Goal: Task Accomplishment & Management: Manage account settings

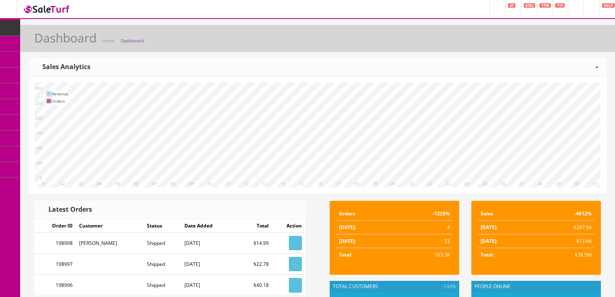
click at [592, 64] on icon at bounding box center [592, 66] width 2 height 6
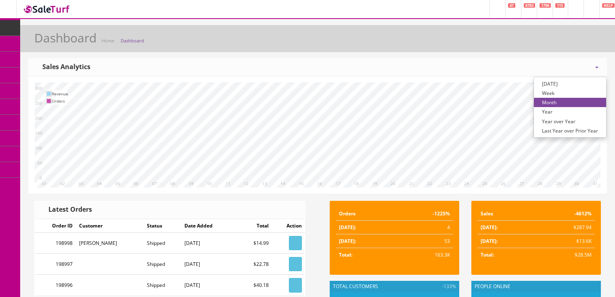
click at [567, 120] on link "Year over Year" at bounding box center [570, 121] width 72 height 9
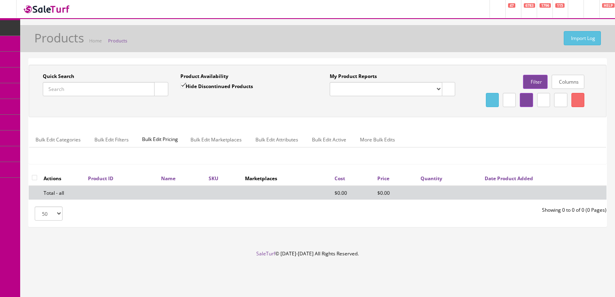
click at [103, 88] on input "Quick Search" at bounding box center [99, 89] width 112 height 14
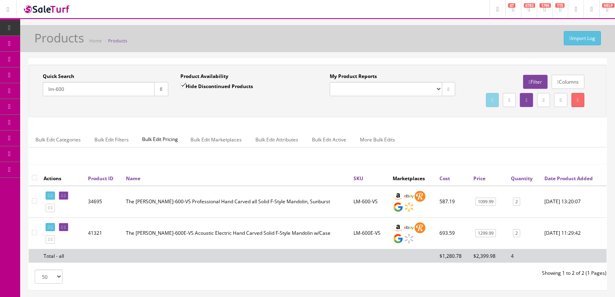
drag, startPoint x: 110, startPoint y: 89, endPoint x: 25, endPoint y: 114, distance: 87.9
click at [25, 114] on div "Quick Search lm-600 Date From Product Availability Hide Discontinued Products D…" at bounding box center [317, 177] width 595 height 239
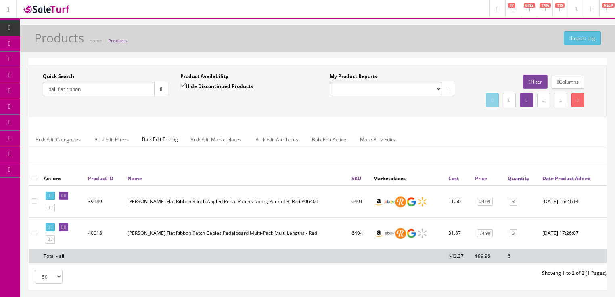
drag, startPoint x: 95, startPoint y: 94, endPoint x: 48, endPoint y: 111, distance: 49.8
click at [48, 109] on div "Quick Search ball flat ribbon Date From Product Availability Hide Discontinued …" at bounding box center [318, 91] width 574 height 36
type input "hello kitty strat"
click at [181, 86] on input "Hide Discontinued Products" at bounding box center [182, 85] width 5 height 5
checkbox input "false"
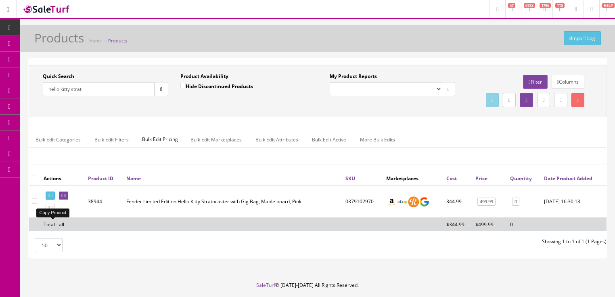
click at [55, 212] on link at bounding box center [50, 207] width 9 height 8
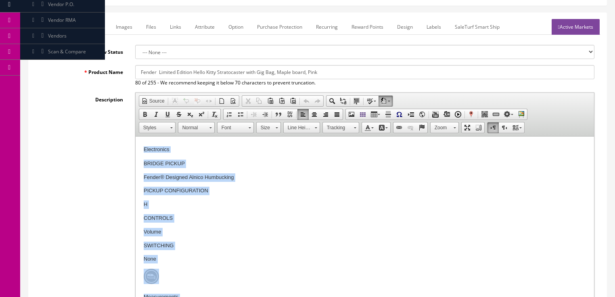
scroll to position [1730, 0]
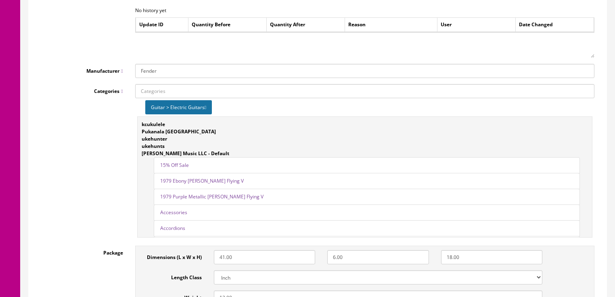
drag, startPoint x: 142, startPoint y: -796, endPoint x: 323, endPoint y: 331, distance: 1141.4
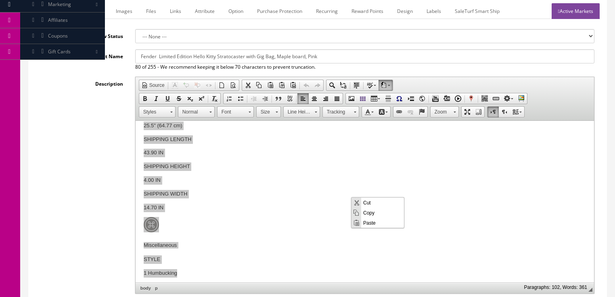
scroll to position [0, 0]
click at [370, 224] on span "Paste" at bounding box center [382, 222] width 43 height 10
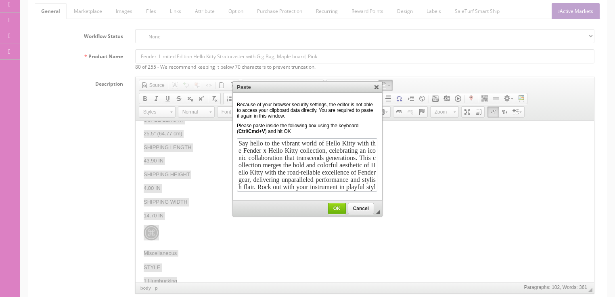
scroll to position [160, 0]
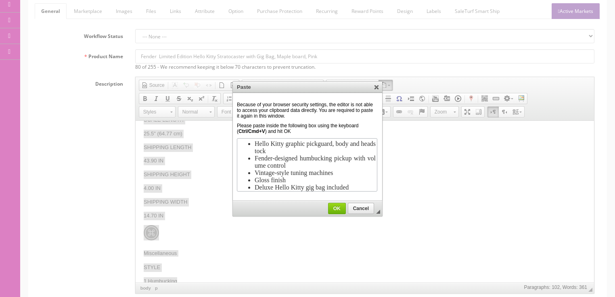
click at [340, 208] on span "OK" at bounding box center [337, 209] width 17 height 6
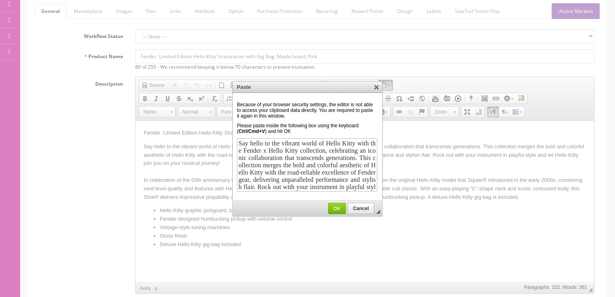
scroll to position [0, 0]
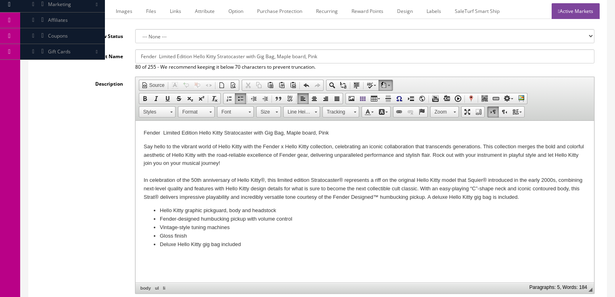
click at [256, 242] on li "Deluxe Hello Kitty gig bag included" at bounding box center [364, 244] width 410 height 8
click at [158, 262] on span "Paste" at bounding box center [177, 264] width 43 height 10
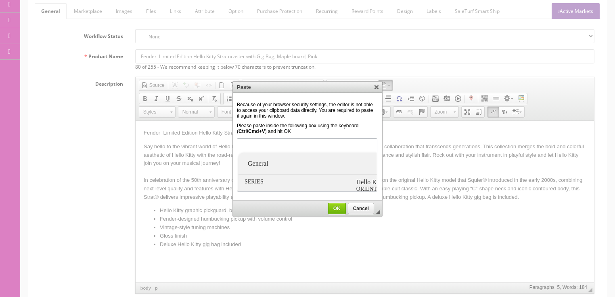
scroll to position [1137, 0]
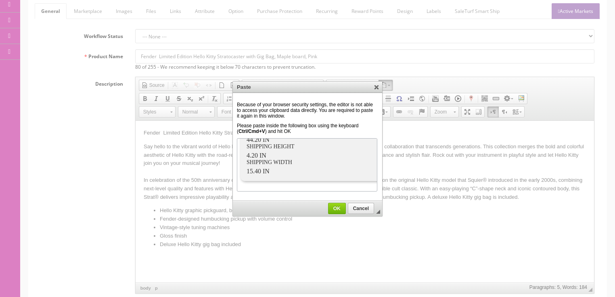
click at [342, 210] on link "OK" at bounding box center [337, 208] width 18 height 11
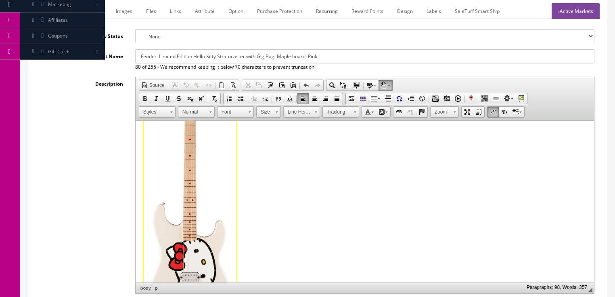
scroll to position [975, 0]
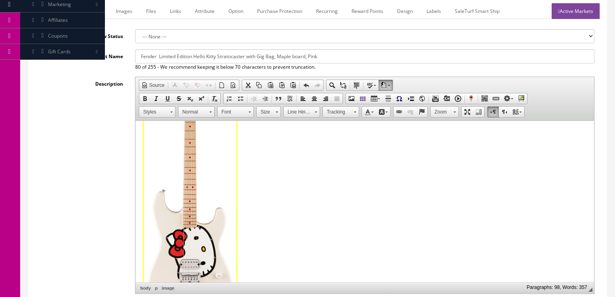
click at [211, 246] on img "sku-image image widget" at bounding box center [189, 183] width 93 height 262
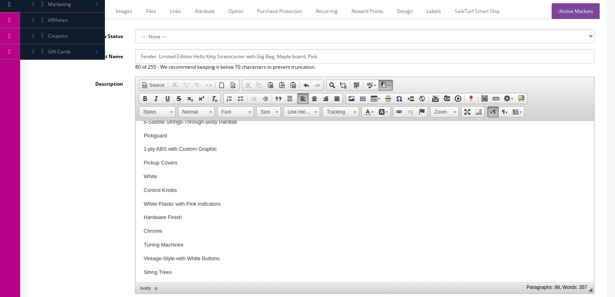
click at [110, 186] on div "Description Rich Text Editor, input-description1 Editor toolbars Document Sourc…" at bounding box center [318, 185] width 566 height 217
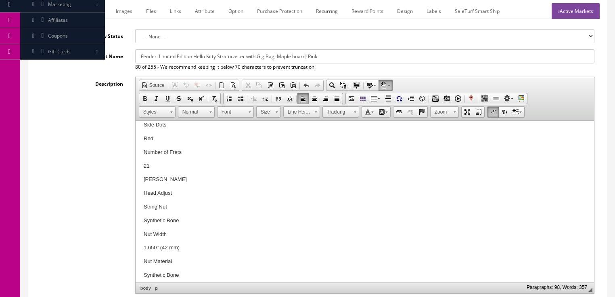
scroll to position [523, 0]
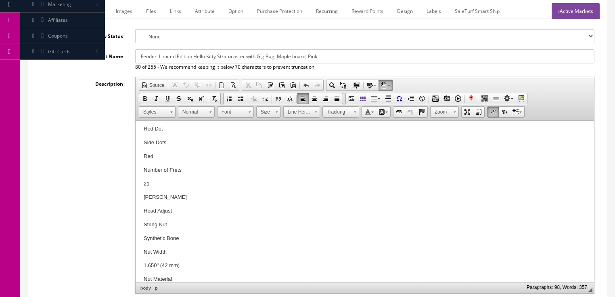
drag, startPoint x: 308, startPoint y: 57, endPoint x: 331, endPoint y: 58, distance: 23.0
click at [331, 58] on input "Fender Limited Edition Hello Kitty Stratocaster with Gig Bag, Maple board, Pink" at bounding box center [364, 56] width 459 height 14
drag, startPoint x: 140, startPoint y: 55, endPoint x: 390, endPoint y: 60, distance: 250.4
click at [390, 60] on input "Fender Limited Edition Hello Kitty Stratocaster w/ Gig Bag, Maple board, White" at bounding box center [364, 56] width 459 height 14
click at [157, 58] on input "Fender Limited Edition Hello Kitty Stratocaster w/ Gig Bag, Maple board, White" at bounding box center [364, 56] width 459 height 14
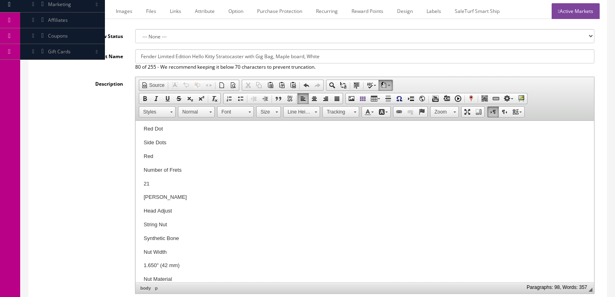
drag, startPoint x: 140, startPoint y: 56, endPoint x: 352, endPoint y: 58, distance: 212.4
click at [359, 58] on input "Fender Limited Edition Hello Kitty Stratocaster with Gig Bag, Maple board, White" at bounding box center [364, 56] width 459 height 14
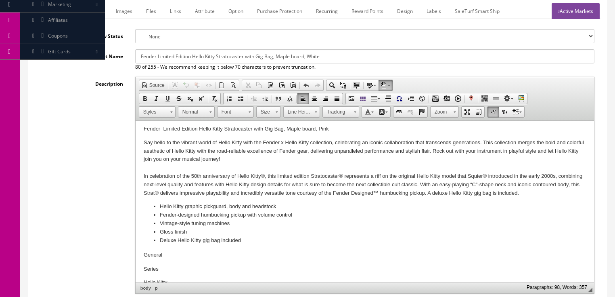
scroll to position [0, 0]
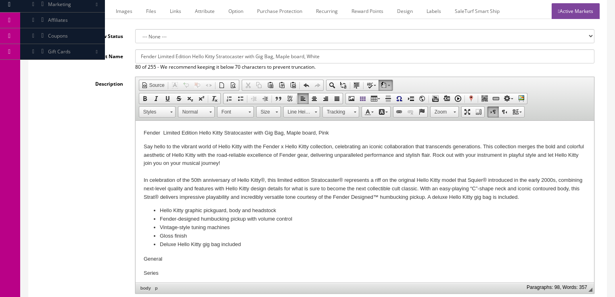
type input "Fender Limited Edition Hello Kitty Stratocaster with Gig Bag, Maple board, White"
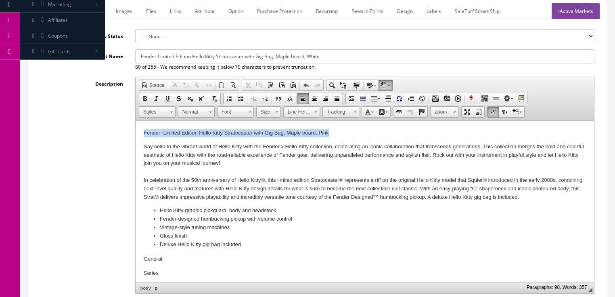
drag, startPoint x: 141, startPoint y: 132, endPoint x: 345, endPoint y: 132, distance: 203.9
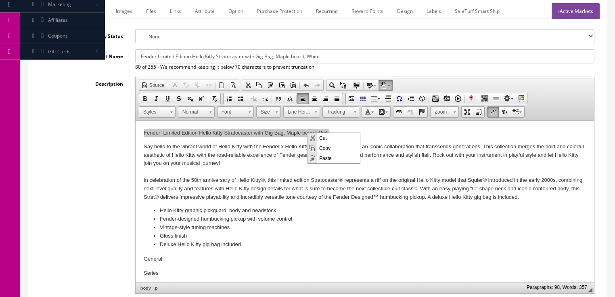
click at [327, 161] on span "Paste" at bounding box center [338, 158] width 43 height 10
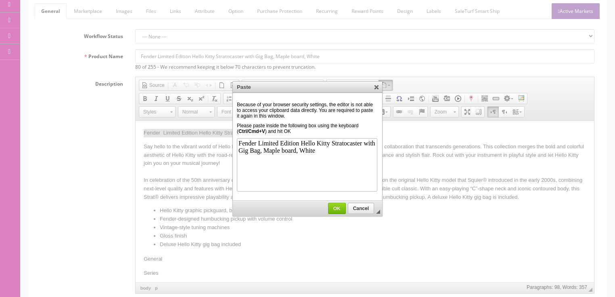
click at [342, 206] on span "OK" at bounding box center [337, 209] width 17 height 6
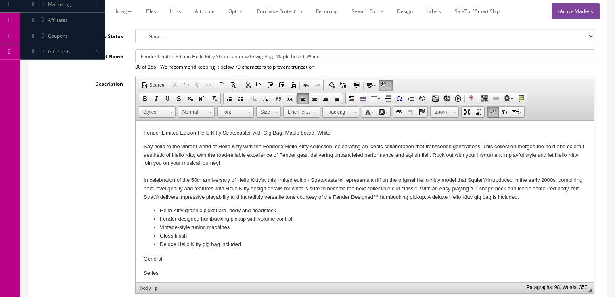
click at [88, 15] on link "Marketplace" at bounding box center [87, 11] width 41 height 16
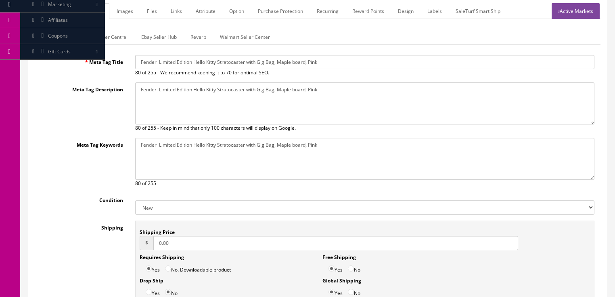
drag, startPoint x: 136, startPoint y: 61, endPoint x: 373, endPoint y: 68, distance: 237.5
click at [375, 68] on input "Fender Limited Edition Hello Kitty Stratocaster with Gig Bag, Maple board, Pink" at bounding box center [364, 62] width 459 height 14
paste input "Limited Edition Hello Kitty Stratocaster with Gig Bag, Maple board, White"
type input "Fender Limited Edition Hello Kitty Stratocaster with Gig Bag, Maple board, White"
drag, startPoint x: 140, startPoint y: 91, endPoint x: 404, endPoint y: 95, distance: 263.7
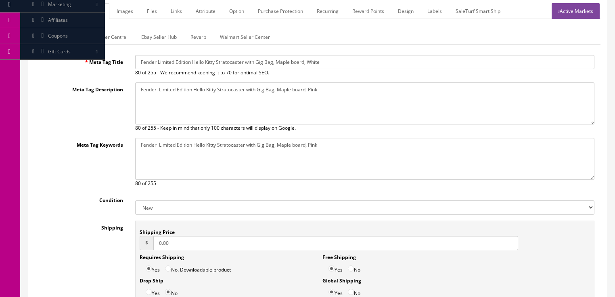
click at [409, 95] on textarea "Fender Limited Edition Hello Kitty Stratocaster with Gig Bag, Maple board, Pink" at bounding box center [364, 103] width 459 height 42
paste textarea "Limited Edition Hello Kitty Stratocaster with Gig Bag, Maple board, White"
type textarea "Fender Limited Edition Hello Kitty Stratocaster with Gig Bag, Maple board, White"
drag, startPoint x: 139, startPoint y: 141, endPoint x: 331, endPoint y: 145, distance: 191.8
click at [360, 145] on textarea "Fender Limited Edition Hello Kitty Stratocaster with Gig Bag, Maple board, Pink" at bounding box center [364, 159] width 459 height 42
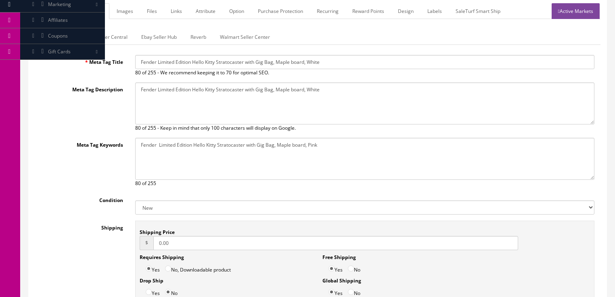
paste textarea "Limited Edition Hello Kitty Stratocaster with Gig Bag, Maple board, White"
type textarea "Fender Limited Edition Hello Kitty Stratocaster with Gig Bag, Maple board, White"
click at [116, 40] on link "Amazon Seller Central" at bounding box center [102, 37] width 63 height 16
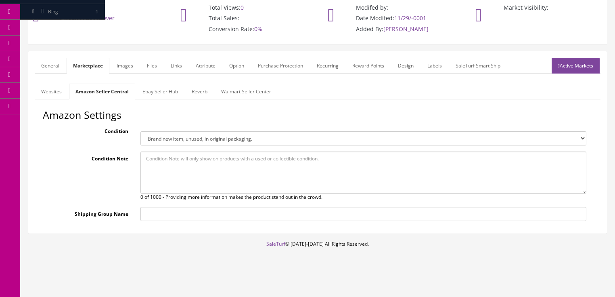
scroll to position [63, 0]
click at [160, 91] on link "Ebay Seller Hub" at bounding box center [160, 92] width 48 height 16
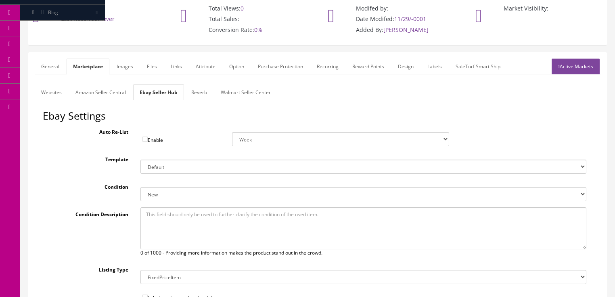
click at [201, 92] on link "Reverb" at bounding box center [199, 92] width 29 height 16
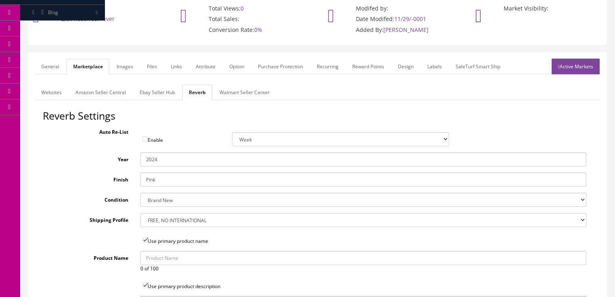
drag, startPoint x: 155, startPoint y: 157, endPoint x: 172, endPoint y: 157, distance: 17.4
click at [172, 157] on input "2024" at bounding box center [364, 159] width 446 height 14
type input "2025"
drag, startPoint x: 166, startPoint y: 178, endPoint x: 145, endPoint y: 174, distance: 22.2
click at [145, 174] on input "Pink" at bounding box center [364, 179] width 446 height 14
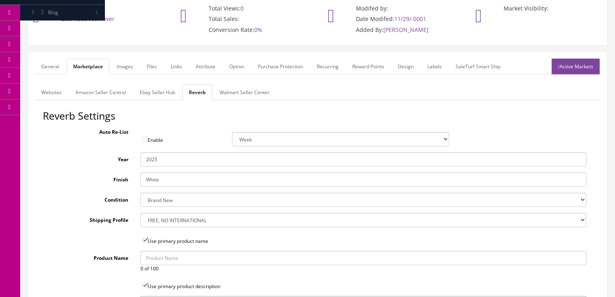
type input "White"
click at [131, 64] on link "Images" at bounding box center [124, 67] width 29 height 16
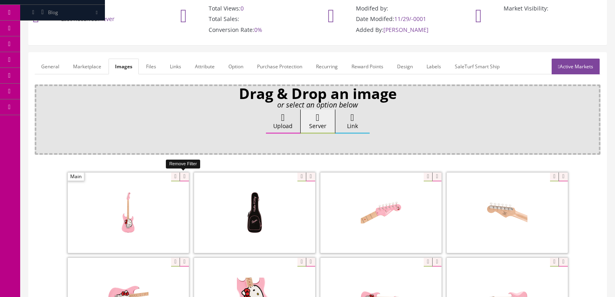
click at [180, 174] on icon at bounding box center [184, 176] width 9 height 9
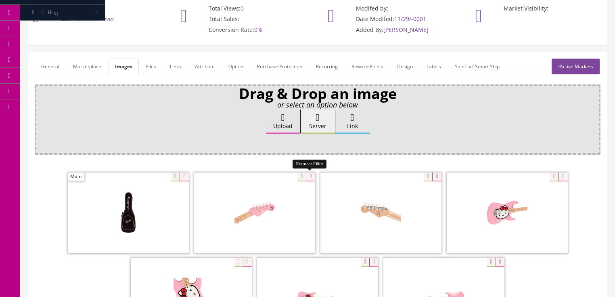
click at [310, 173] on icon at bounding box center [310, 176] width 9 height 9
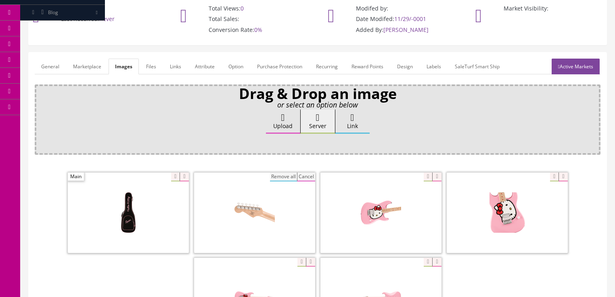
click at [310, 173] on button "Cancel" at bounding box center [306, 176] width 18 height 9
click at [304, 175] on button "Cancel" at bounding box center [306, 176] width 18 height 9
click at [306, 175] on icon at bounding box center [310, 176] width 9 height 9
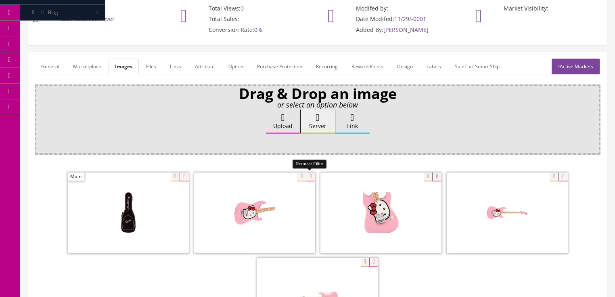
click at [309, 176] on icon at bounding box center [310, 176] width 9 height 9
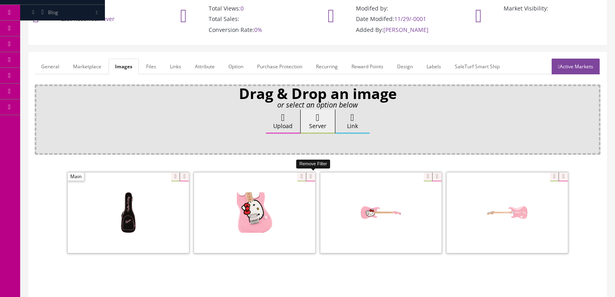
click at [309, 176] on icon at bounding box center [310, 176] width 9 height 9
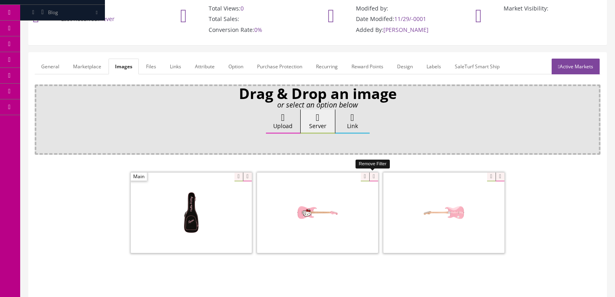
click at [373, 176] on icon at bounding box center [373, 176] width 9 height 9
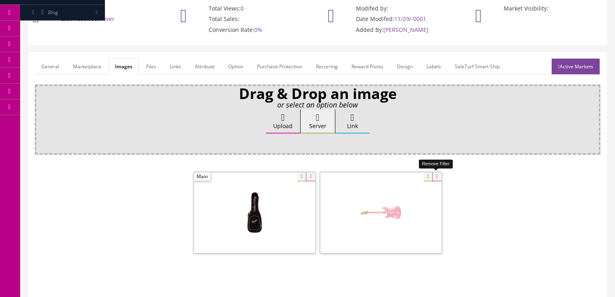
click at [434, 176] on icon at bounding box center [436, 176] width 9 height 9
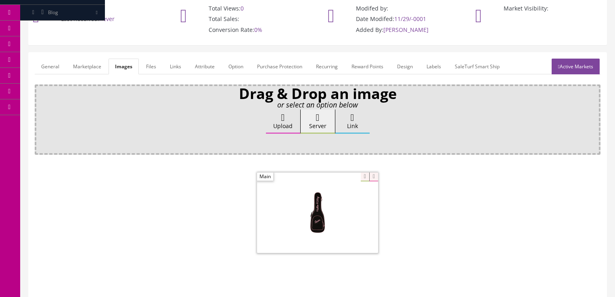
click at [267, 115] on label "Upload" at bounding box center [283, 121] width 34 height 24
click at [40, 115] on input "Upload" at bounding box center [40, 113] width 0 height 8
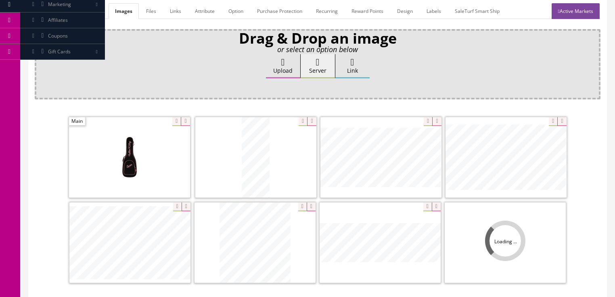
scroll to position [192, 0]
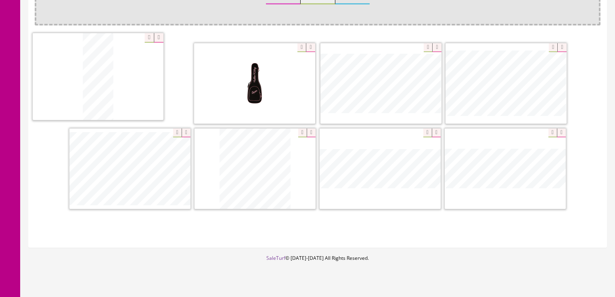
drag, startPoint x: 252, startPoint y: 95, endPoint x: 109, endPoint y: 90, distance: 143.4
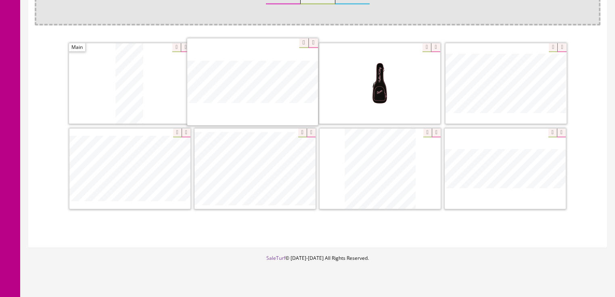
drag, startPoint x: 453, startPoint y: 160, endPoint x: 203, endPoint y: 78, distance: 263.5
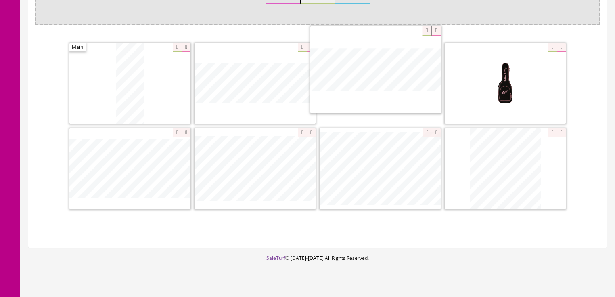
drag, startPoint x: 494, startPoint y: 166, endPoint x: 360, endPoint y: 71, distance: 164.0
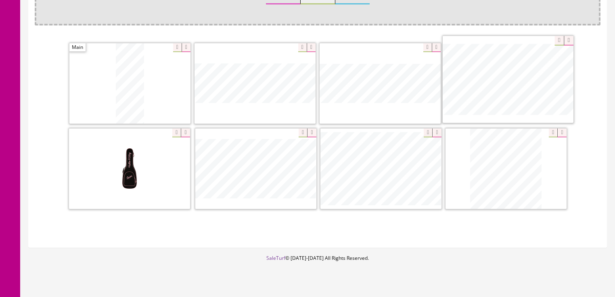
drag, startPoint x: 358, startPoint y: 123, endPoint x: 538, endPoint y: 59, distance: 191.0
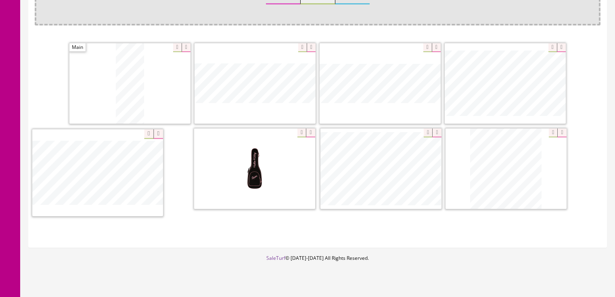
drag, startPoint x: 253, startPoint y: 169, endPoint x: 102, endPoint y: 174, distance: 151.5
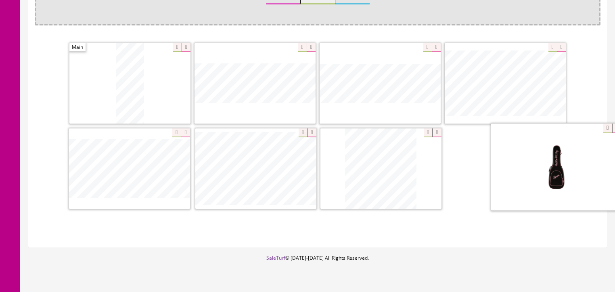
drag, startPoint x: 247, startPoint y: 169, endPoint x: 497, endPoint y: 169, distance: 249.5
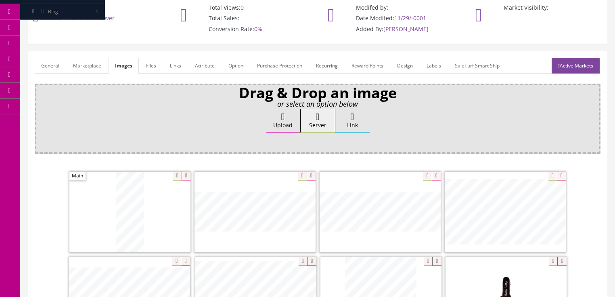
scroll to position [0, 0]
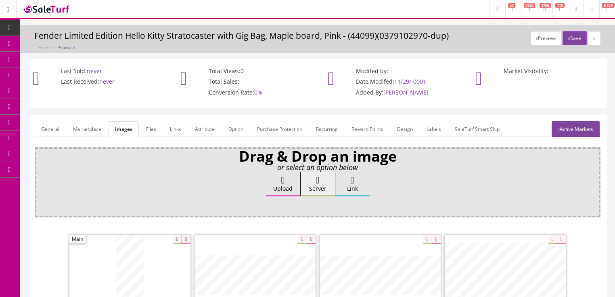
click at [573, 123] on link "Active Markets" at bounding box center [576, 129] width 48 height 16
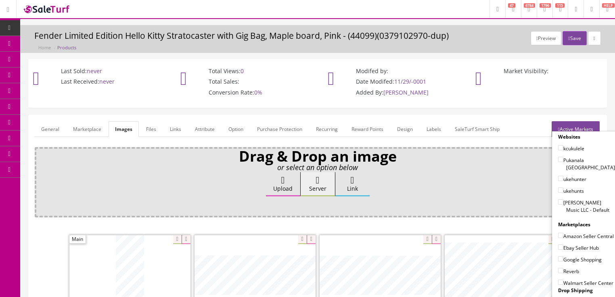
click at [558, 199] on input"] "Butler Music LLC - Default" at bounding box center [560, 201] width 5 height 5
checkbox input"] "true"
click at [558, 232] on label "Amazon Seller Central" at bounding box center [586, 236] width 56 height 8
click at [558, 233] on input"] "Amazon Seller Central" at bounding box center [560, 235] width 5 height 5
checkbox input"] "true"
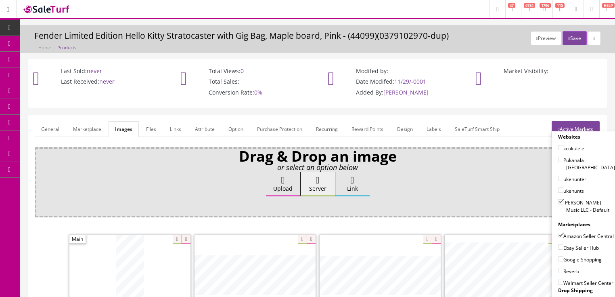
click at [558, 244] on input"] "Ebay Seller Hub" at bounding box center [560, 246] width 5 height 5
checkbox input"] "true"
drag, startPoint x: 559, startPoint y: 257, endPoint x: 559, endPoint y: 262, distance: 4.8
click at [559, 258] on input"] "Google Shopping" at bounding box center [560, 258] width 5 height 5
checkbox input"] "true"
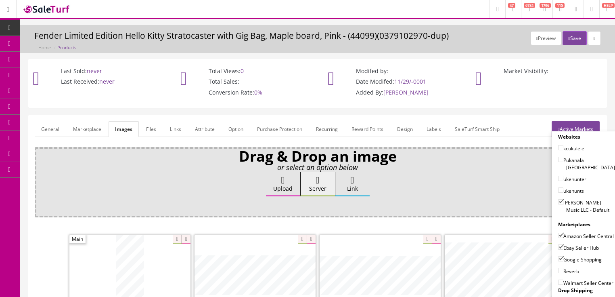
click at [559, 270] on input"] "Reverb" at bounding box center [560, 270] width 5 height 5
checkbox input"] "true"
click at [578, 122] on link "Active Markets" at bounding box center [576, 129] width 48 height 16
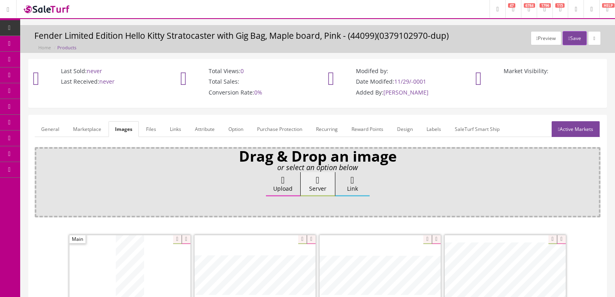
click at [55, 130] on link "General" at bounding box center [50, 129] width 31 height 16
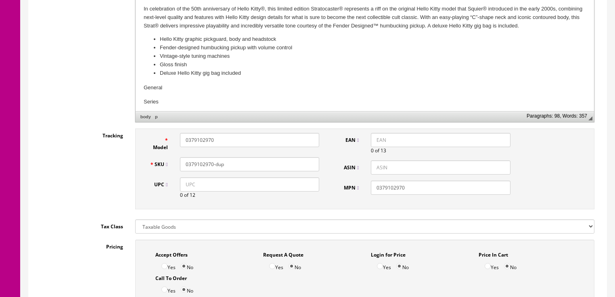
scroll to position [291, 0]
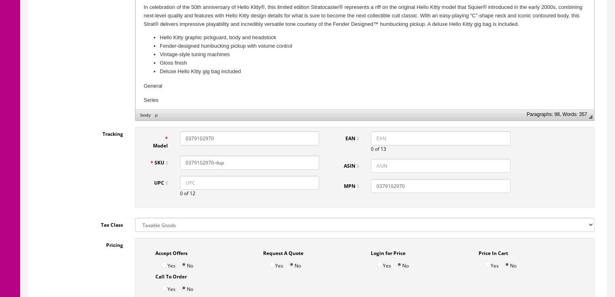
click at [182, 190] on input "UPC" at bounding box center [249, 183] width 139 height 14
paste input "885978137848"
type input "885978137848"
click at [187, 185] on input "885978137848" at bounding box center [249, 183] width 139 height 14
click at [372, 136] on input "EAN" at bounding box center [440, 138] width 139 height 14
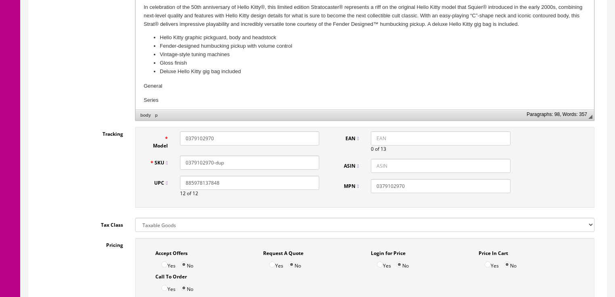
paste input "885978137848"
click at [376, 140] on input "885978137848" at bounding box center [440, 138] width 139 height 14
type input "0885978137848"
drag, startPoint x: 222, startPoint y: 141, endPoint x: 168, endPoint y: 141, distance: 54.1
click at [168, 141] on div "Model 0379102970" at bounding box center [235, 140] width 182 height 18
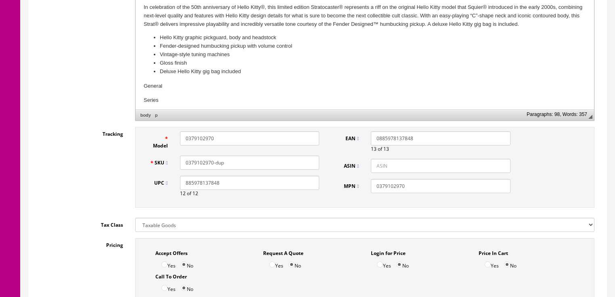
paste input "8"
type input "0379102980"
drag, startPoint x: 236, startPoint y: 165, endPoint x: 182, endPoint y: 166, distance: 54.1
click at [182, 166] on input "0379102970-dup" at bounding box center [249, 162] width 139 height 14
paste input "80"
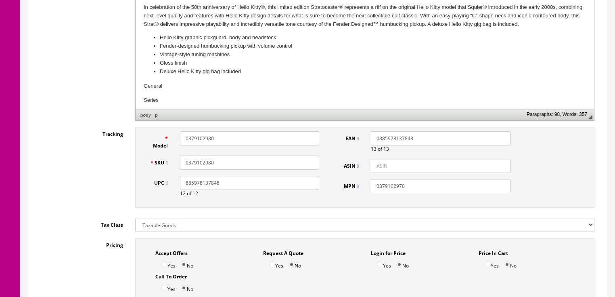
type input "0379102980"
drag, startPoint x: 370, startPoint y: 190, endPoint x: 346, endPoint y: 191, distance: 24.2
click at [346, 191] on div "MPN 0379102970" at bounding box center [426, 186] width 182 height 14
paste input "8"
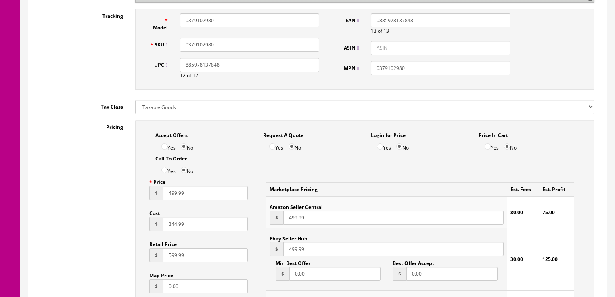
scroll to position [420, 0]
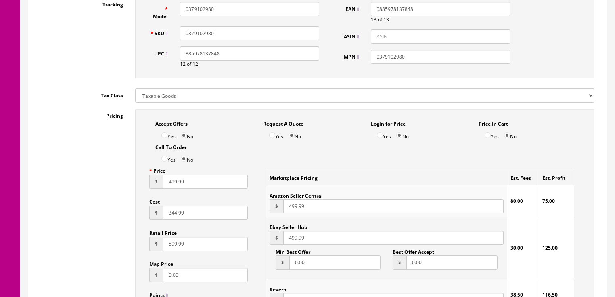
type input "0379102980"
drag, startPoint x: 186, startPoint y: 185, endPoint x: 149, endPoint y: 186, distance: 37.2
click at [149, 186] on div "Price $ 499.99 Cost $ 344.99 Retail Price $ 599.99 Map Price $ 0.00 Points 0 Dr…" at bounding box center [198, 257] width 111 height 187
type input "579.99"
drag, startPoint x: 310, startPoint y: 206, endPoint x: 276, endPoint y: 214, distance: 34.7
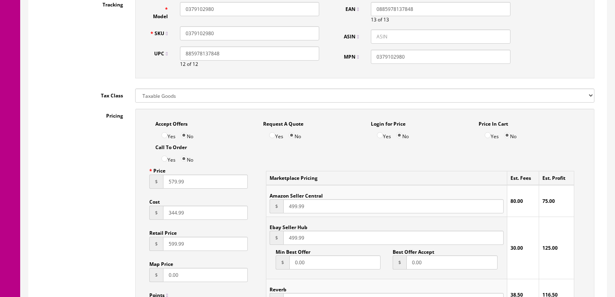
click at [276, 213] on div "$ 499.99" at bounding box center [387, 206] width 234 height 14
type input "579.99"
drag, startPoint x: 310, startPoint y: 239, endPoint x: 283, endPoint y: 239, distance: 27.1
click at [283, 239] on input "499.99" at bounding box center [393, 238] width 220 height 14
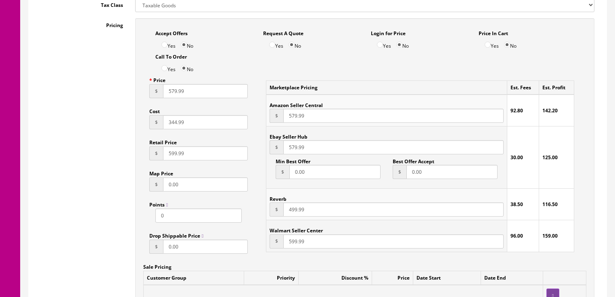
scroll to position [517, 0]
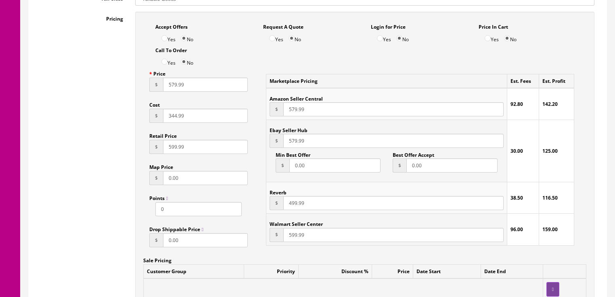
type input "579.99"
drag, startPoint x: 309, startPoint y: 209, endPoint x: 277, endPoint y: 209, distance: 31.9
click at [277, 209] on div "$ 499.99" at bounding box center [387, 203] width 234 height 14
type input "579.99"
click at [166, 154] on input "599.99" at bounding box center [205, 147] width 85 height 14
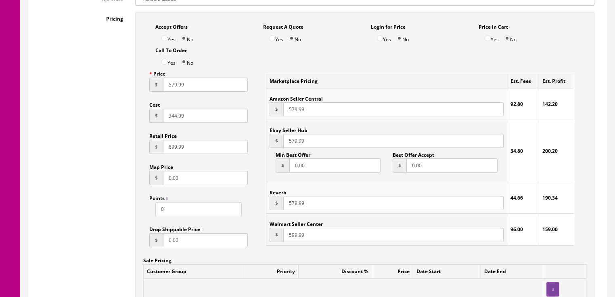
type input "699.99"
drag, startPoint x: 191, startPoint y: 119, endPoint x: 159, endPoint y: 122, distance: 31.6
click at [159, 122] on div "$ 344.99" at bounding box center [198, 116] width 99 height 14
type input "399.42"
click at [247, 65] on div "Yes No" at bounding box center [203, 60] width 96 height 13
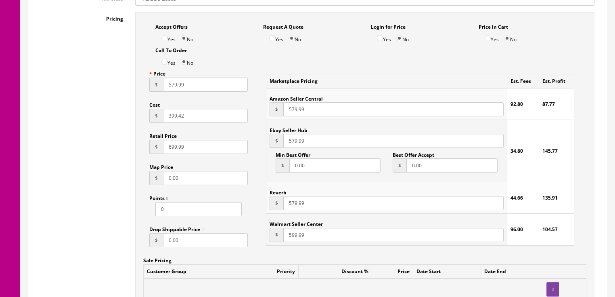
click at [294, 113] on input "579.99" at bounding box center [393, 109] width 220 height 14
type input "599.99"
click at [347, 58] on div "Accept Offers Yes No Request A Quote Yes No Login for Price Yes No Price In Car…" at bounding box center [364, 43] width 443 height 47
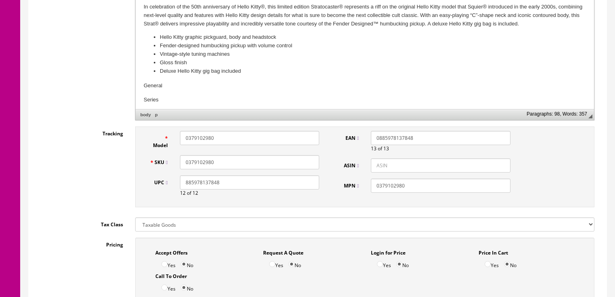
scroll to position [291, 0]
drag, startPoint x: 214, startPoint y: 165, endPoint x: 183, endPoint y: 166, distance: 30.7
click at [174, 166] on div "0379102980" at bounding box center [249, 162] width 151 height 14
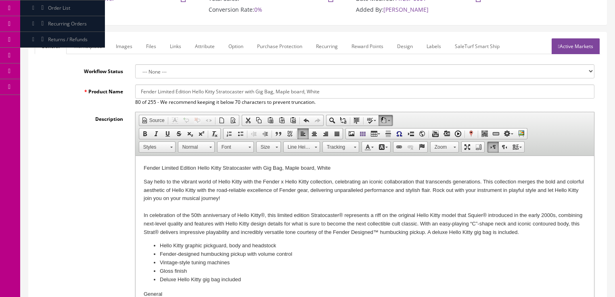
scroll to position [65, 0]
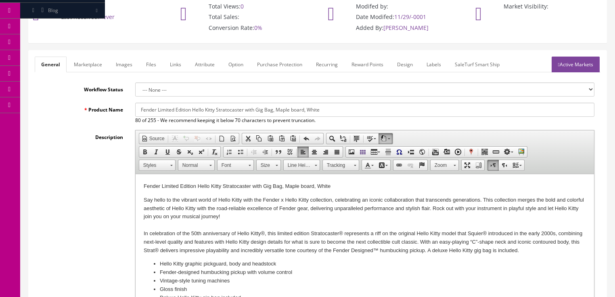
click at [89, 64] on link "Marketplace" at bounding box center [87, 65] width 41 height 16
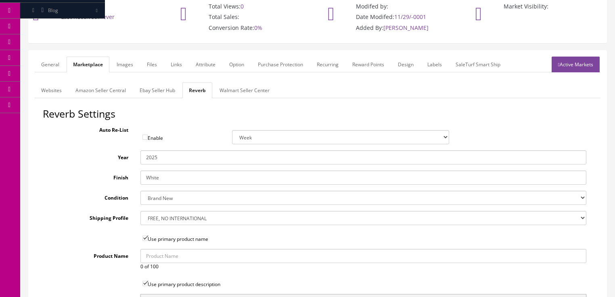
click at [215, 63] on link "Attribute" at bounding box center [205, 65] width 33 height 16
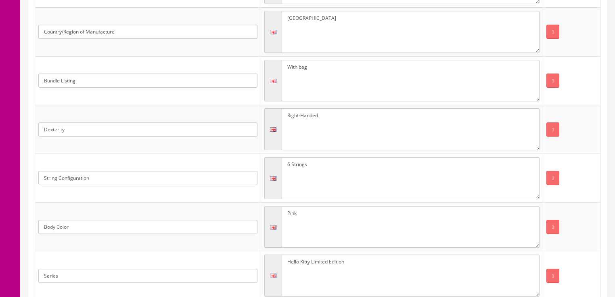
scroll to position [323, 0]
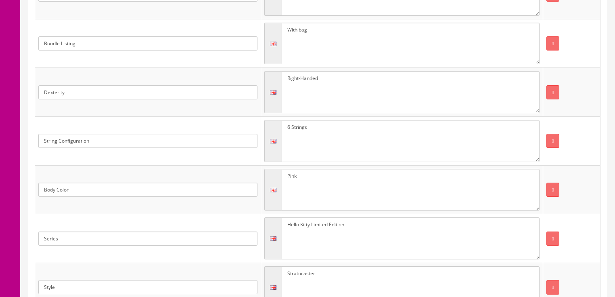
drag, startPoint x: 314, startPoint y: 174, endPoint x: 258, endPoint y: 173, distance: 55.3
click at [258, 174] on tr "Body Color Pink" at bounding box center [318, 189] width 566 height 49
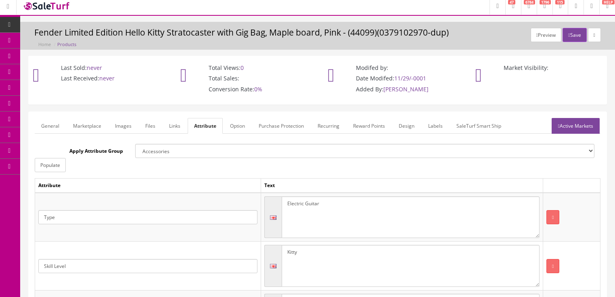
scroll to position [0, 0]
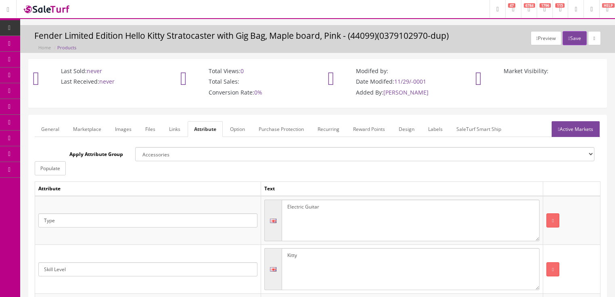
type textarea "White"
click at [566, 126] on link "Active Markets" at bounding box center [576, 129] width 48 height 16
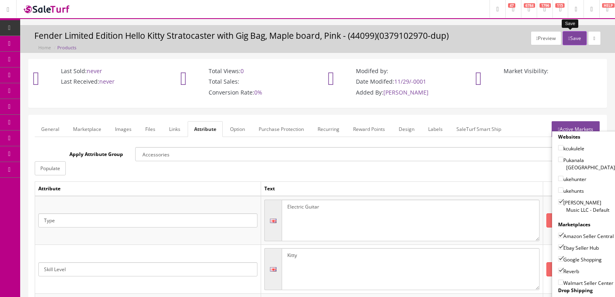
click at [568, 38] on button "Save" at bounding box center [575, 38] width 24 height 14
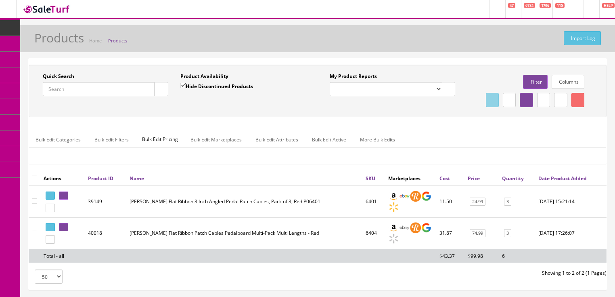
click at [113, 92] on input "Quick Search" at bounding box center [99, 89] width 112 height 14
paste input "0379102980"
type input "0379102980"
click at [180, 86] on input "Hide Discontinued Products" at bounding box center [182, 85] width 5 height 5
checkbox input "false"
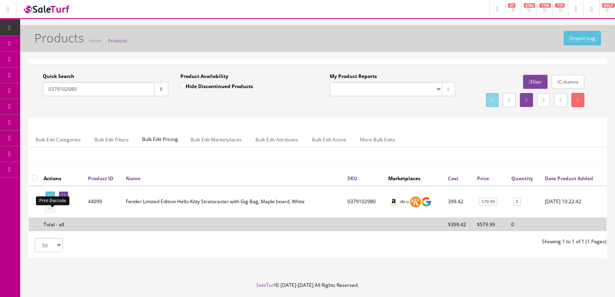
click at [50, 198] on icon at bounding box center [49, 195] width 2 height 4
drag, startPoint x: 85, startPoint y: 88, endPoint x: 42, endPoint y: 110, distance: 48.2
click at [42, 109] on div "Quick Search 0379102980 Date From Product Availability Hide Discontinued Produc…" at bounding box center [318, 91] width 574 height 36
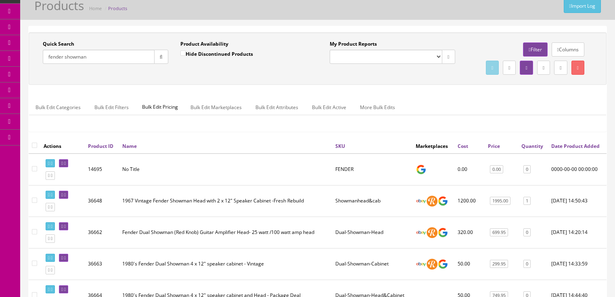
scroll to position [32, 0]
type input "fender showman"
click at [68, 199] on link at bounding box center [63, 195] width 9 height 8
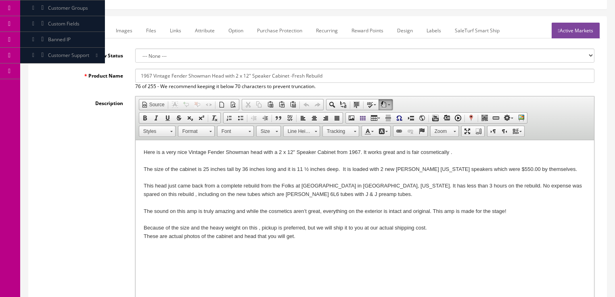
scroll to position [97, 0]
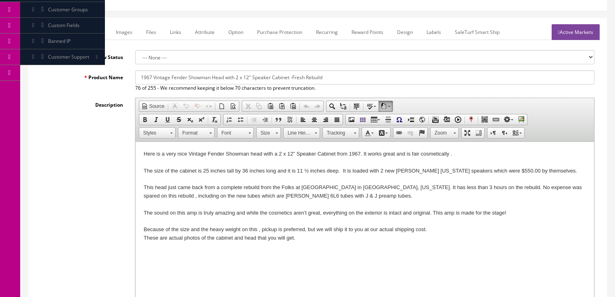
click at [492, 172] on div "The size of the cabinet is 25 inches tall by 36 inches long and it is 11 ½ inch…" at bounding box center [364, 171] width 443 height 8
click at [364, 195] on div "This head just came back from a complete rebuild from the Folks at Stone Hound …" at bounding box center [364, 191] width 443 height 17
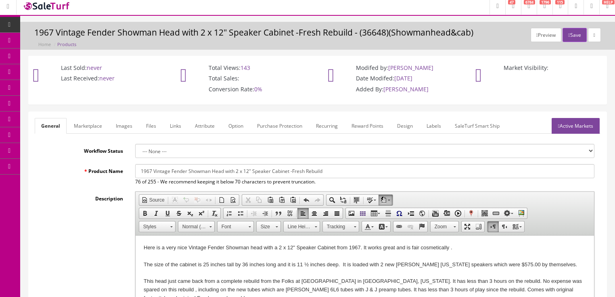
scroll to position [0, 0]
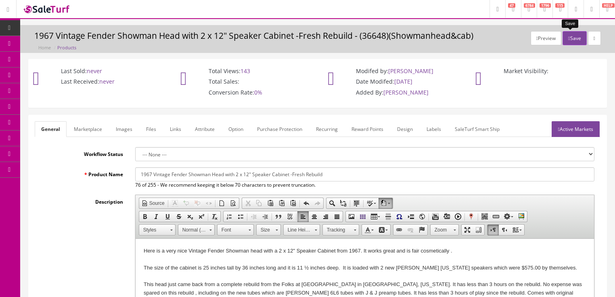
click at [563, 40] on button "Save" at bounding box center [575, 38] width 24 height 14
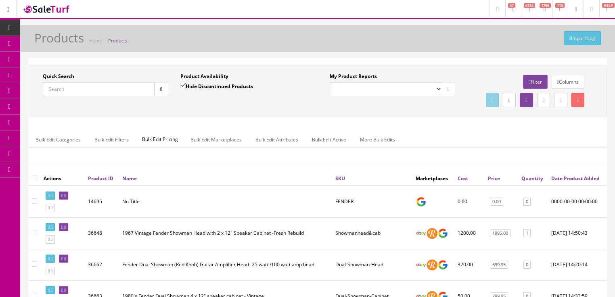
click at [127, 87] on input "Quick Search" at bounding box center [99, 89] width 112 height 14
click at [157, 91] on button "button" at bounding box center [161, 89] width 14 height 14
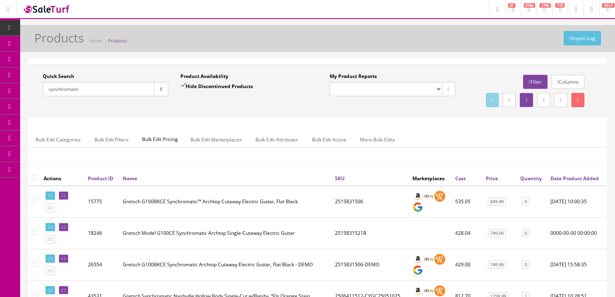
drag, startPoint x: 86, startPoint y: 92, endPoint x: 42, endPoint y: 89, distance: 44.1
click at [42, 89] on div "Quick Search synchromatic Date From" at bounding box center [106, 87] width 138 height 29
paste input "PFCN18CEEUIR"
type input "PFCN18CEEUIR"
click at [163, 94] on button "button" at bounding box center [161, 89] width 14 height 14
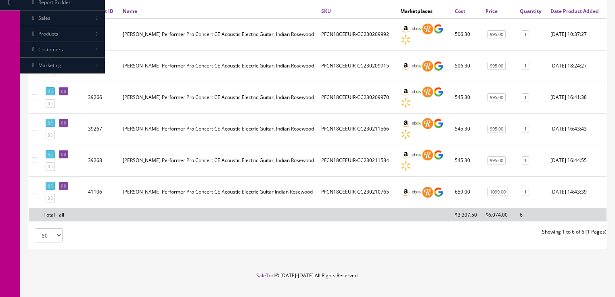
scroll to position [164, 0]
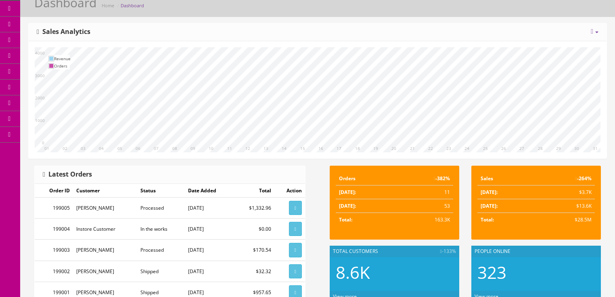
scroll to position [32, 0]
